Goal: Task Accomplishment & Management: Manage account settings

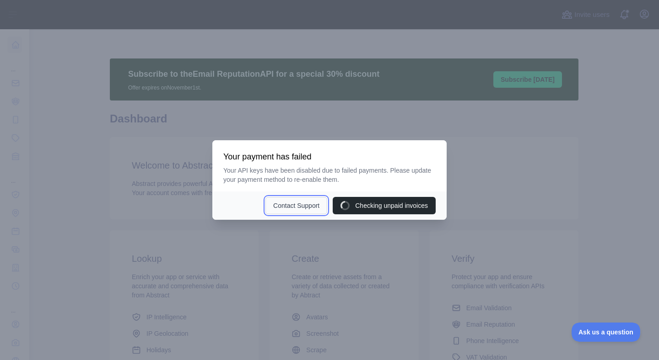
click at [301, 210] on button "Contact Support" at bounding box center [296, 205] width 62 height 17
